Goal: Task Accomplishment & Management: Complete application form

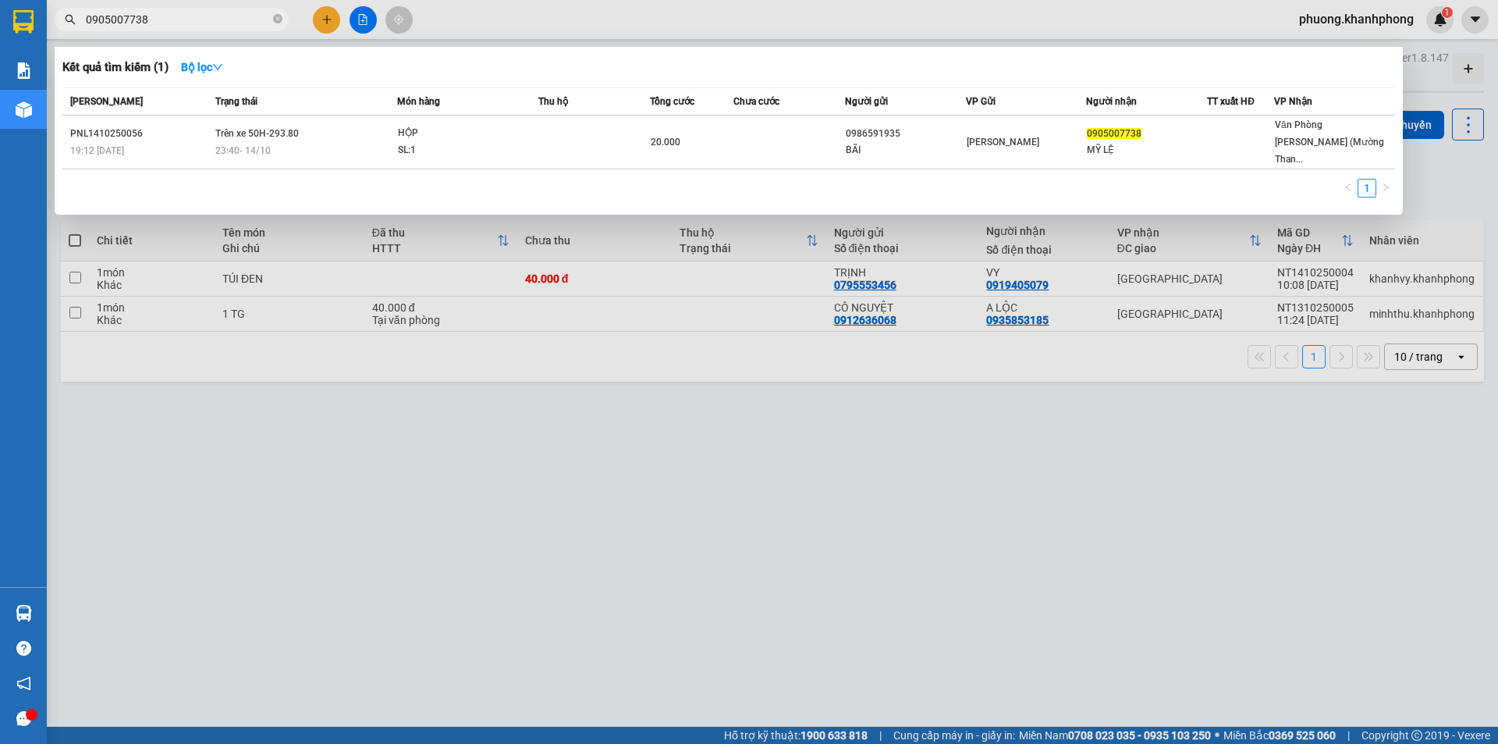
click at [328, 20] on div at bounding box center [749, 372] width 1498 height 744
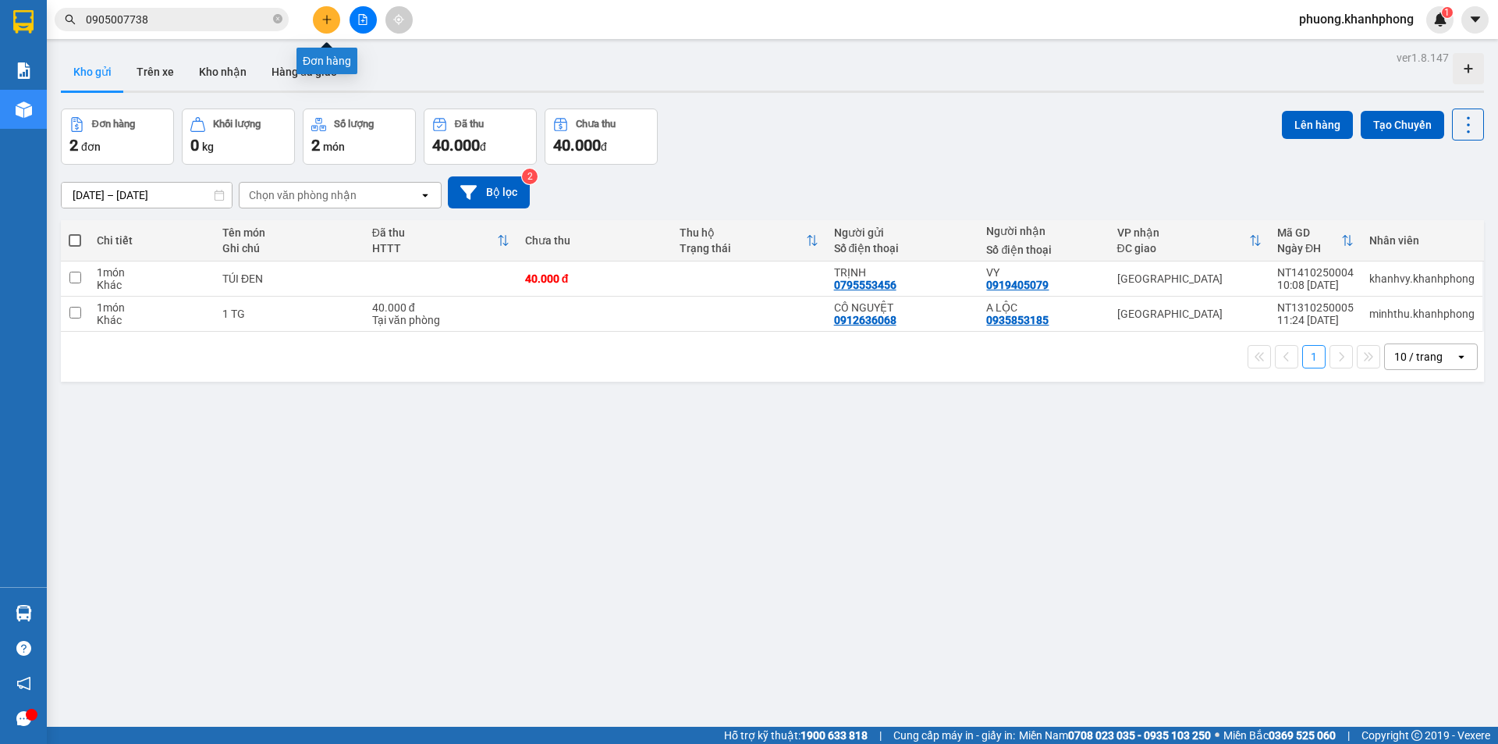
click at [330, 20] on icon "plus" at bounding box center [326, 19] width 9 height 1
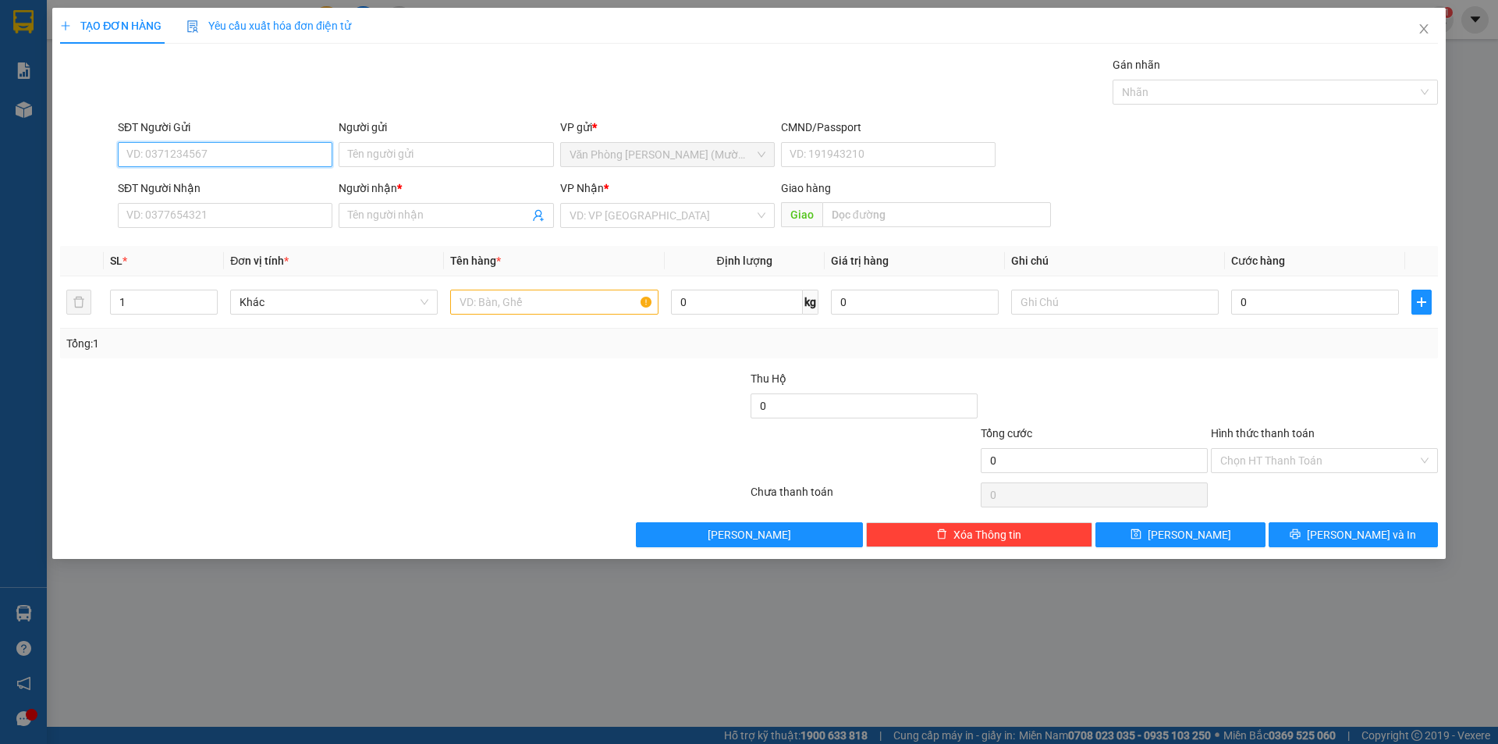
click at [219, 155] on input "SĐT Người Gửi" at bounding box center [225, 154] width 215 height 25
type input "0982177090"
click at [175, 191] on div "0982177090 - PHƯƠNG" at bounding box center [225, 185] width 196 height 17
type input "PHƯƠNG"
type input "0982177090"
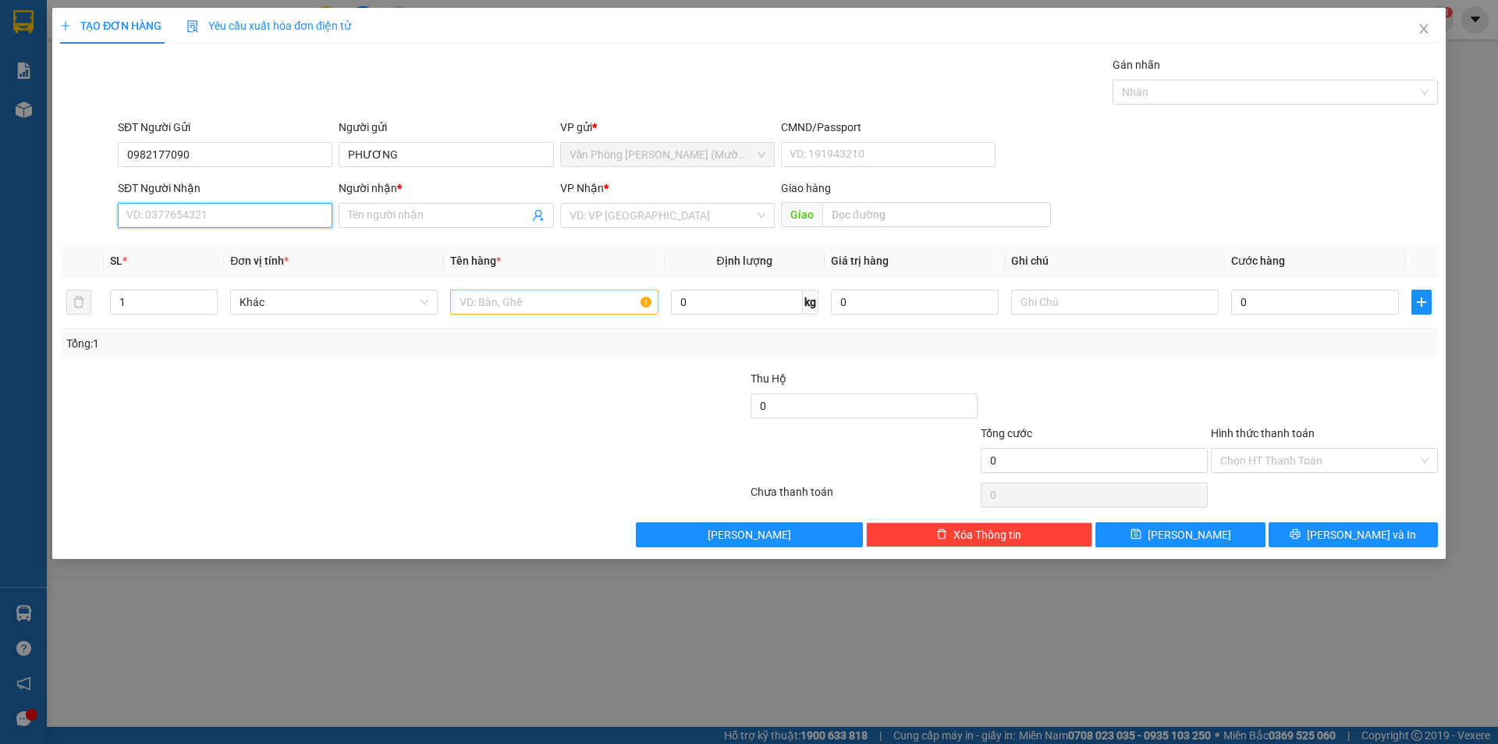
click at [178, 211] on input "SĐT Người Nhận" at bounding box center [225, 215] width 215 height 25
type input "0986515941"
click at [218, 251] on div "0986515941 - [PERSON_NAME]" at bounding box center [225, 246] width 196 height 17
type input "BẢO TRÂN"
type input "0986515941"
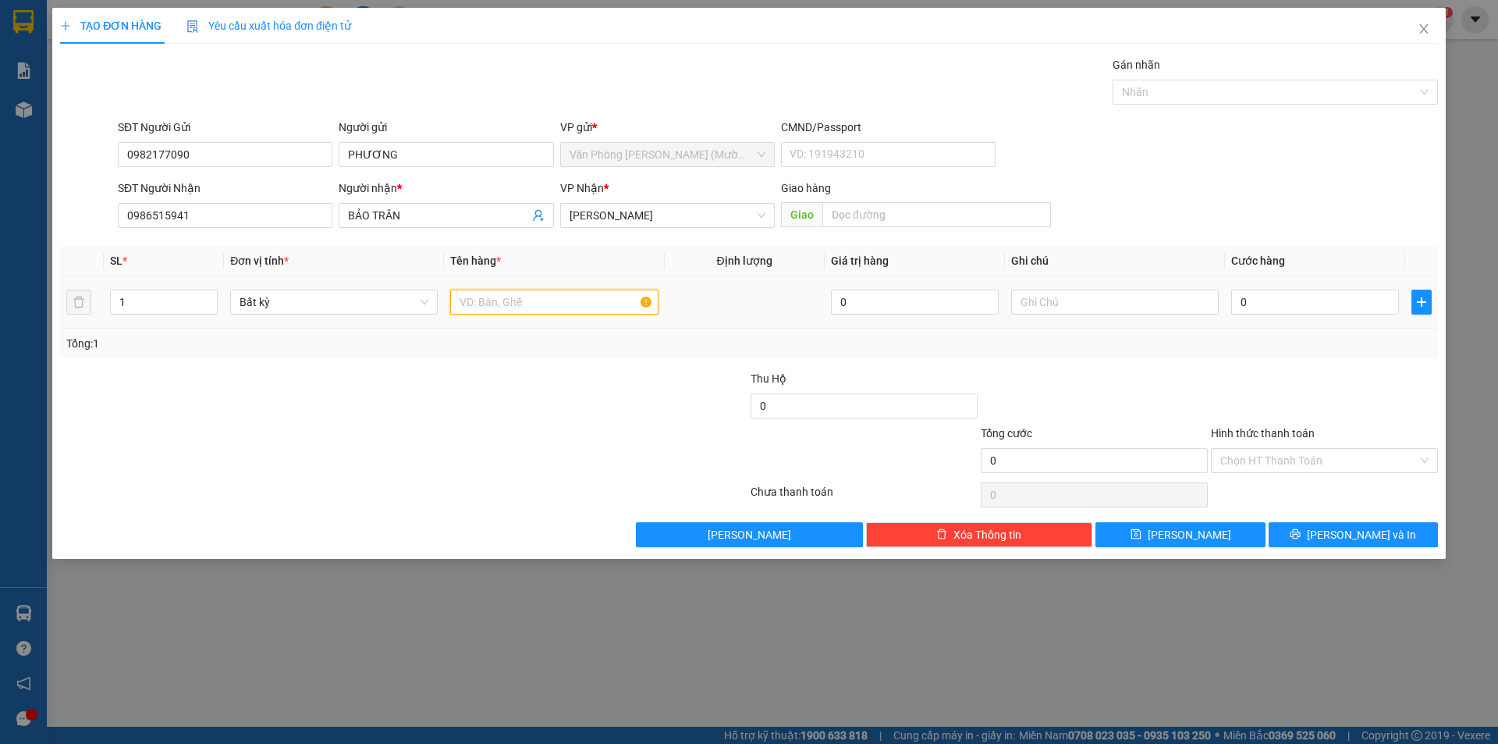
click at [560, 293] on input "text" at bounding box center [554, 302] width 208 height 25
type input "HỒ SƠ"
click at [1310, 304] on input "0" at bounding box center [1316, 302] width 168 height 25
type input "3"
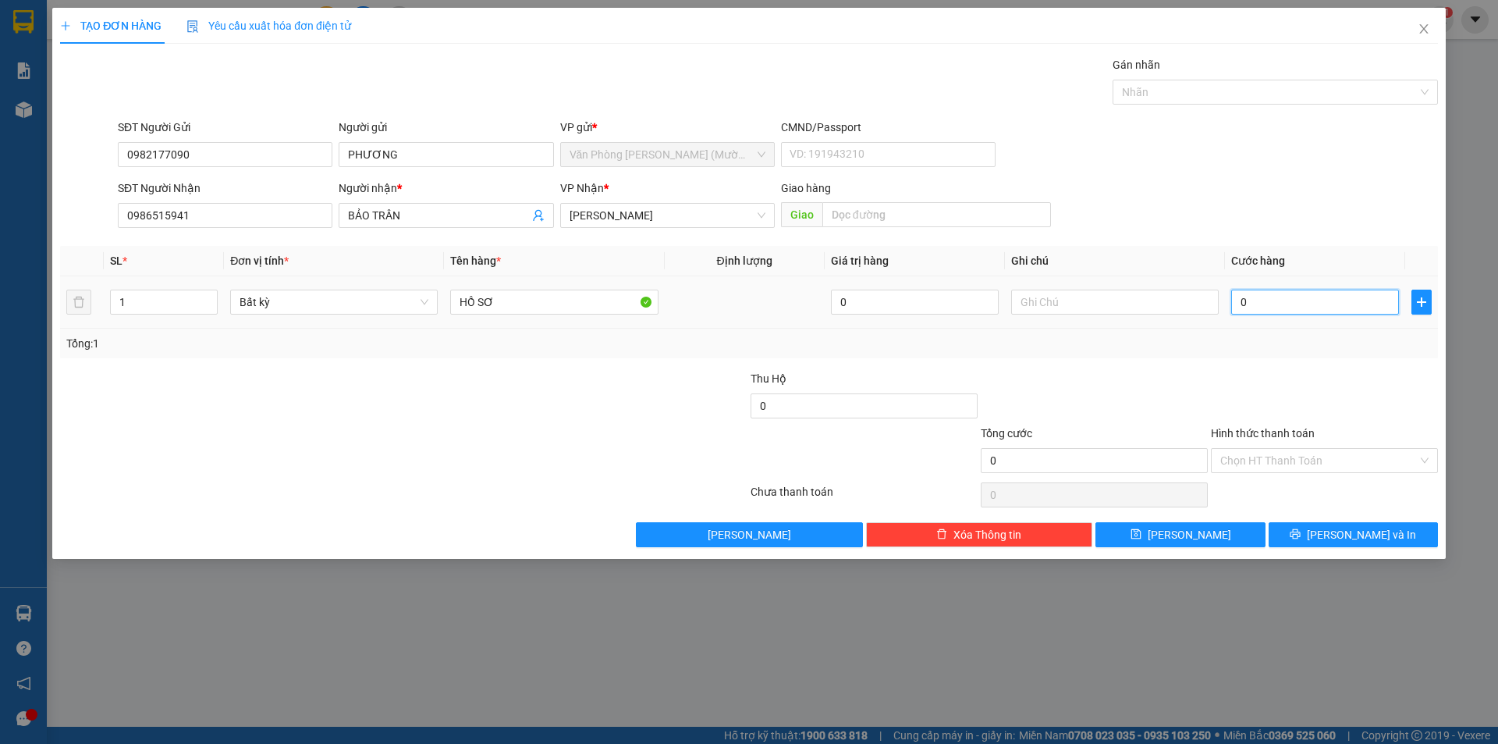
type input "3"
type input "30"
type input "30.000"
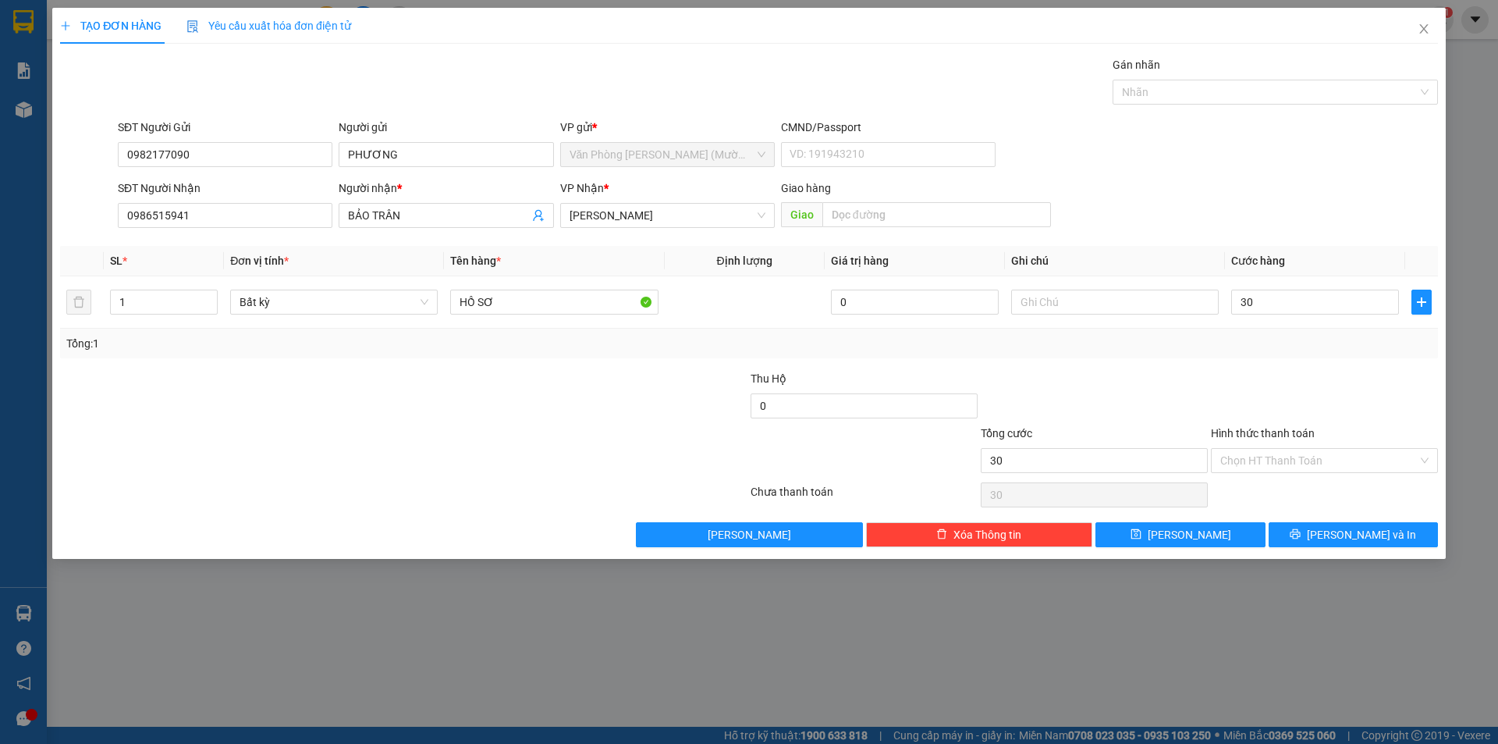
type input "30.000"
click at [1140, 347] on div "Tổng: 1" at bounding box center [749, 343] width 1366 height 17
click at [1260, 453] on input "Hình thức thanh toán" at bounding box center [1319, 460] width 197 height 23
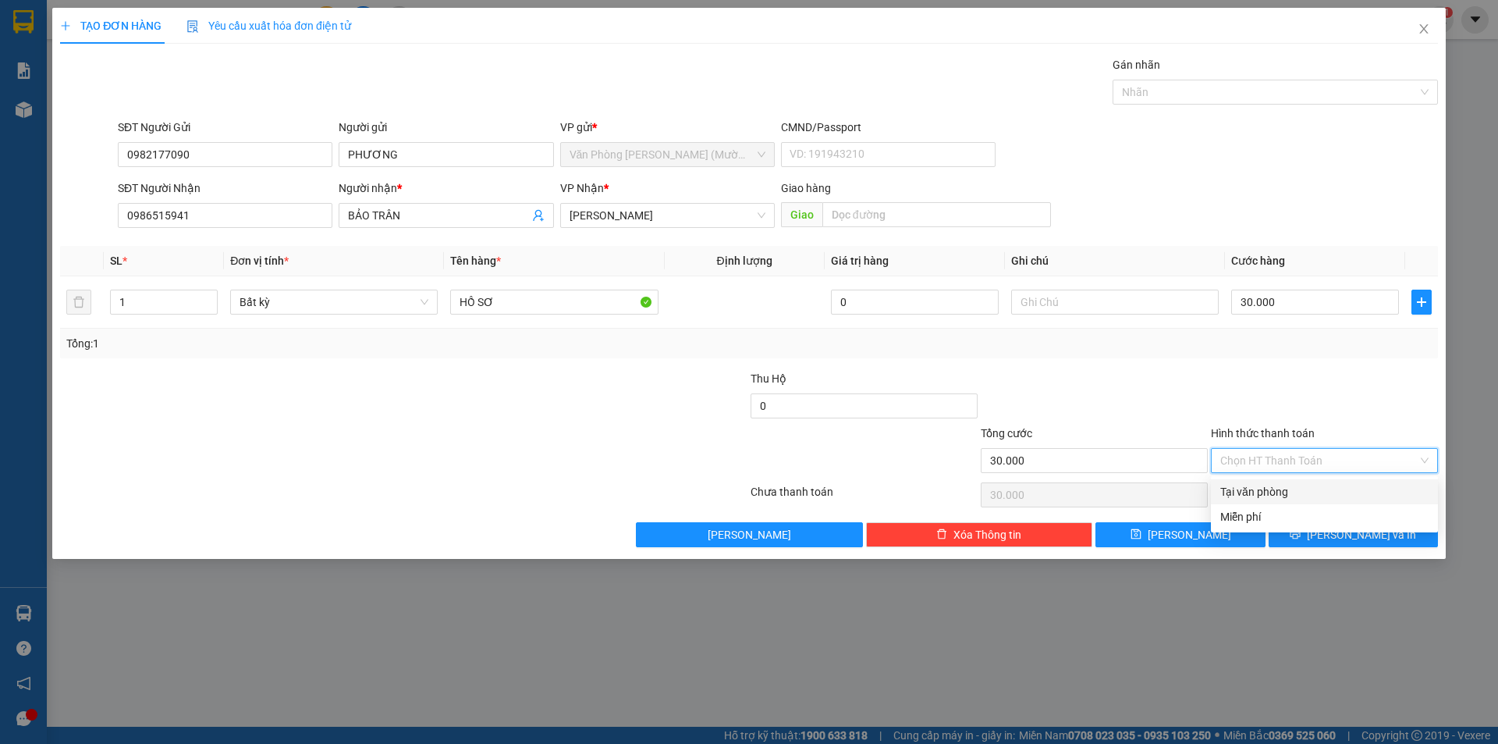
drag, startPoint x: 1256, startPoint y: 491, endPoint x: 1303, endPoint y: 521, distance: 55.4
click at [1253, 491] on div "Tại văn phòng" at bounding box center [1325, 491] width 208 height 17
type input "0"
drag, startPoint x: 1332, startPoint y: 530, endPoint x: 1328, endPoint y: 523, distance: 8.0
click at [1301, 528] on icon "printer" at bounding box center [1295, 533] width 11 height 11
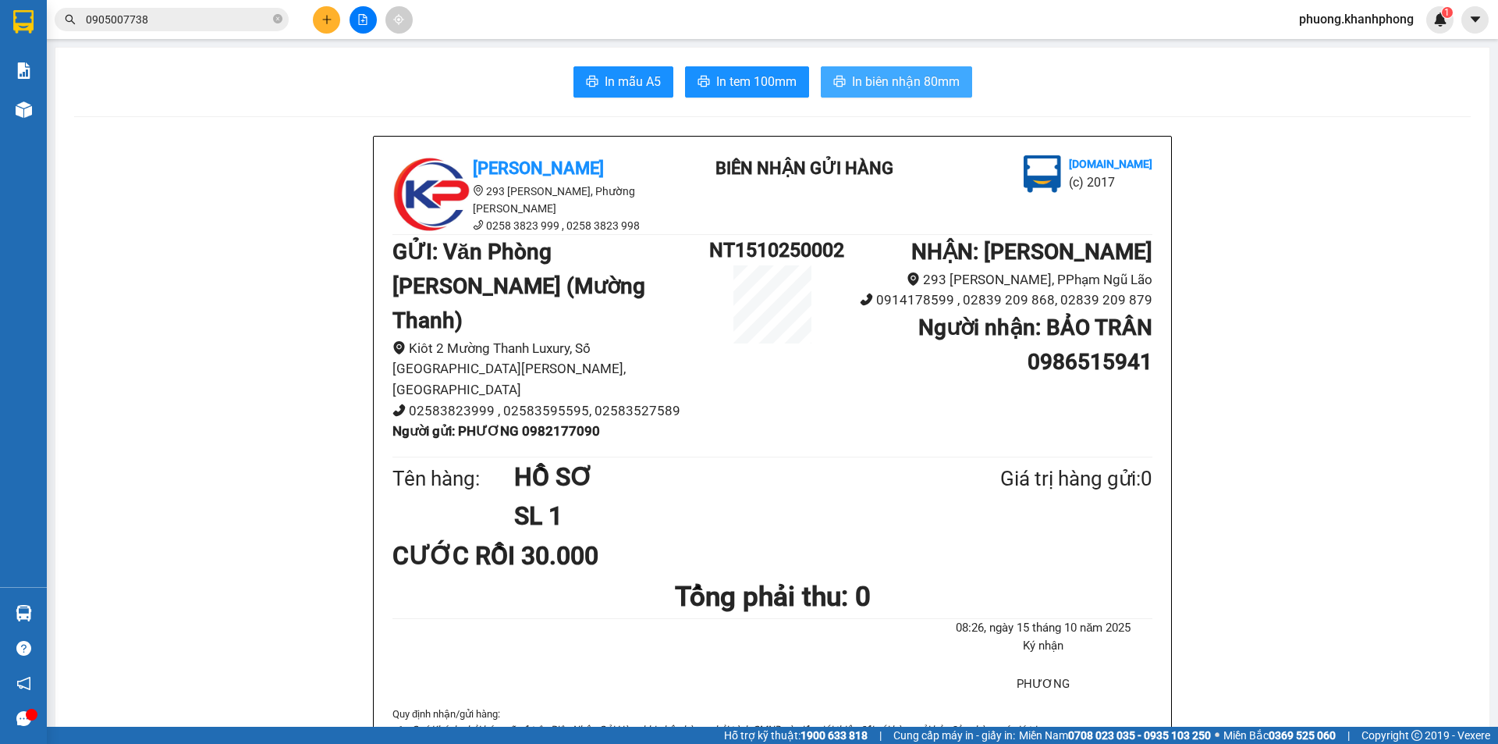
drag, startPoint x: 904, startPoint y: 69, endPoint x: 886, endPoint y: 66, distance: 18.4
click at [901, 69] on button "In biên nhận 80mm" at bounding box center [896, 81] width 151 height 31
click at [610, 88] on span "In mẫu A5" at bounding box center [633, 82] width 56 height 20
